Goal: Register for event/course

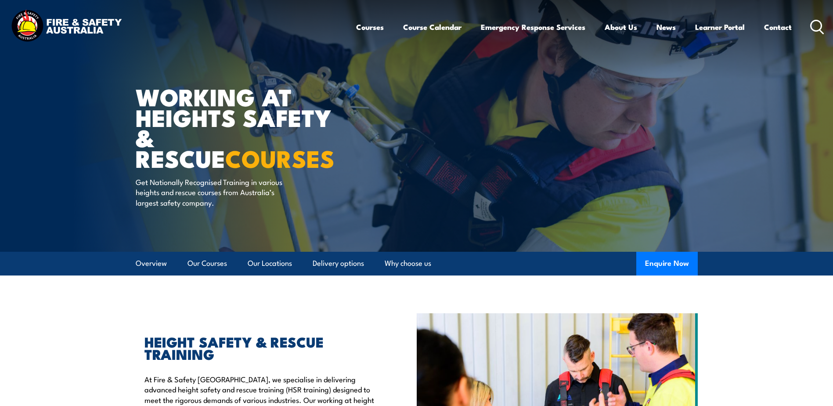
click at [814, 25] on icon at bounding box center [817, 27] width 14 height 14
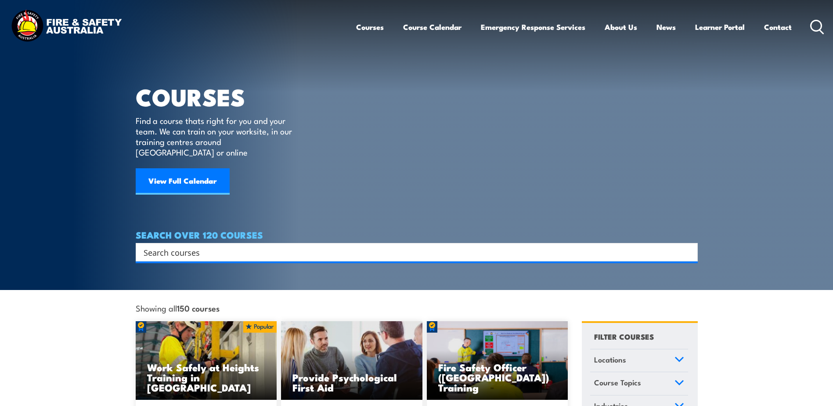
click at [195, 245] on input "Search input" at bounding box center [411, 251] width 535 height 13
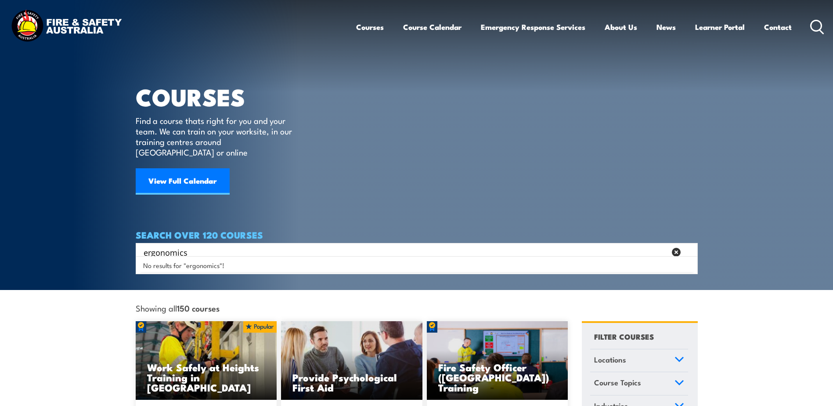
type input "ergonomics"
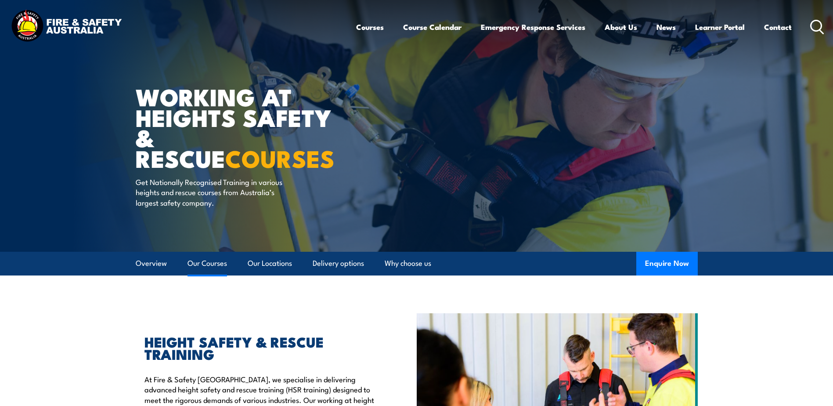
click at [218, 263] on link "Our Courses" at bounding box center [208, 263] width 40 height 23
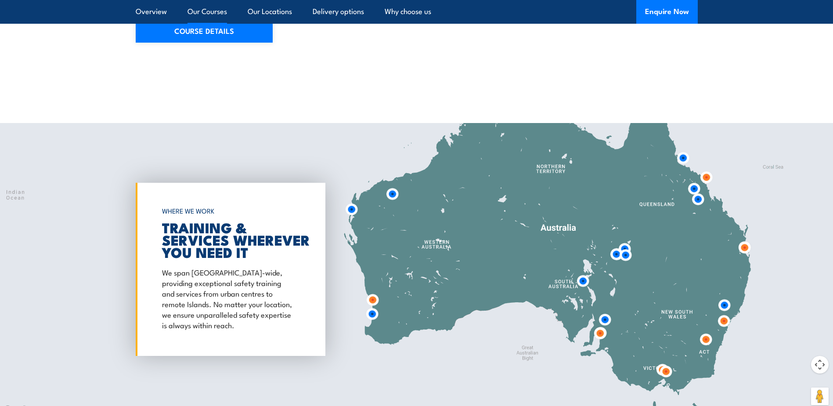
scroll to position [1413, 0]
